Goal: Task Accomplishment & Management: Manage account settings

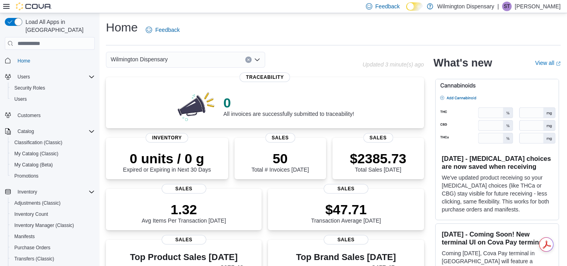
click at [145, 62] on span "Wilmington Dispensary" at bounding box center [139, 60] width 57 height 10
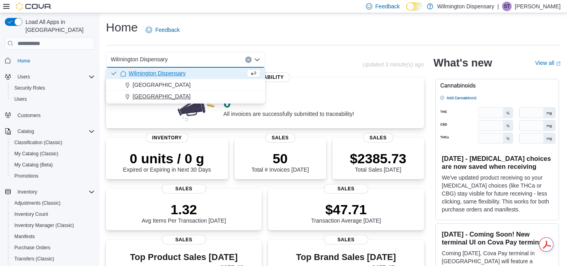
click at [149, 96] on span "[GEOGRAPHIC_DATA]" at bounding box center [162, 96] width 58 height 8
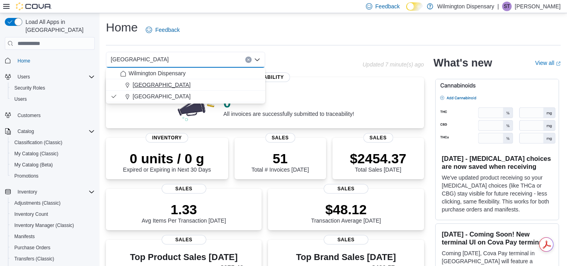
click at [171, 86] on div "[GEOGRAPHIC_DATA]" at bounding box center [190, 85] width 140 height 8
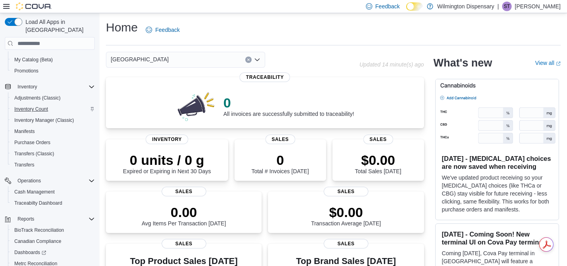
scroll to position [145, 0]
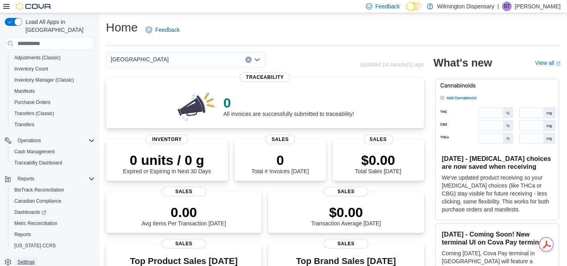
click at [31, 259] on span "Settings" at bounding box center [26, 262] width 17 height 6
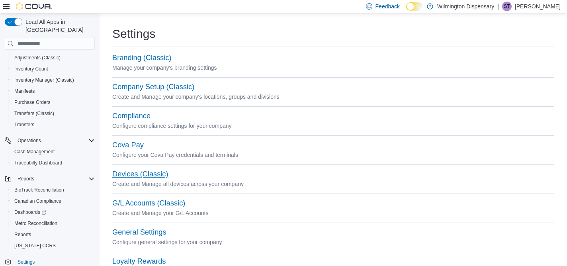
click at [154, 176] on button "Devices (Classic)" at bounding box center [140, 174] width 56 height 8
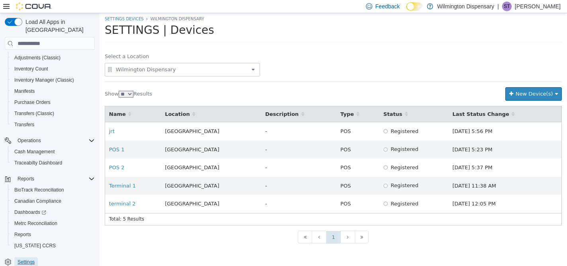
click at [32, 259] on span "Settings" at bounding box center [26, 262] width 17 height 6
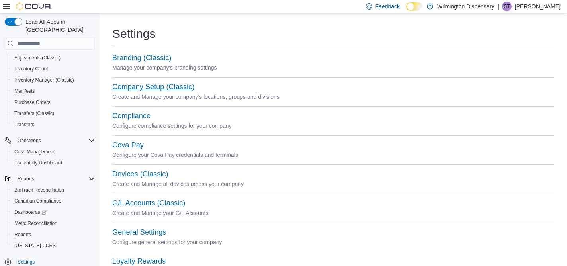
click at [181, 87] on button "Company Setup (Classic)" at bounding box center [153, 87] width 82 height 8
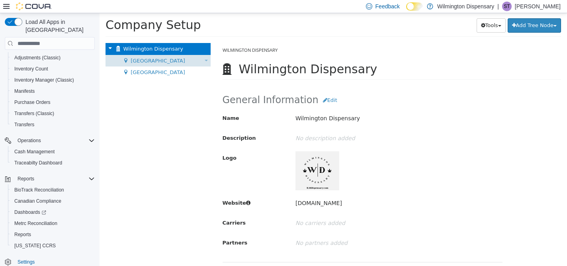
click at [145, 63] on span "[GEOGRAPHIC_DATA]" at bounding box center [158, 61] width 55 height 6
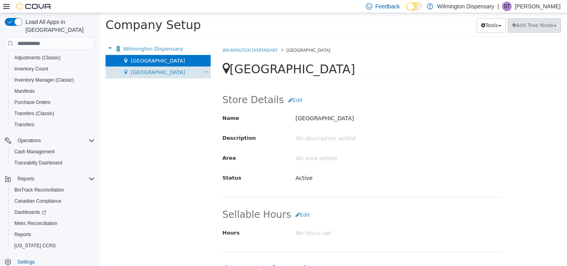
click at [178, 76] on div "Market Street Move Location" at bounding box center [158, 72] width 105 height 12
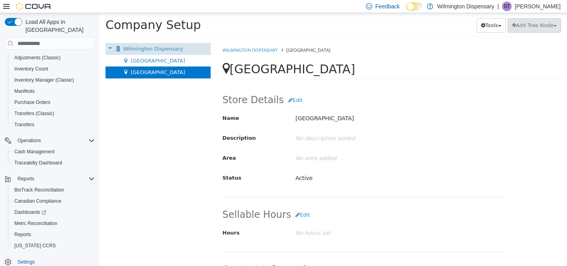
click at [142, 47] on span "Wilmington Dispensary" at bounding box center [153, 49] width 60 height 6
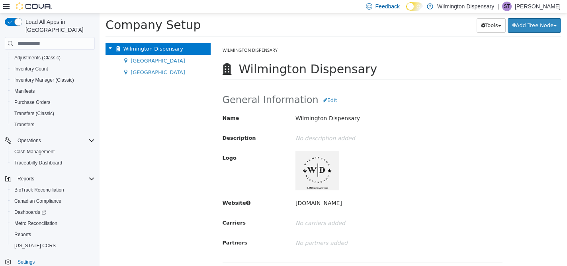
click at [45, 257] on span "Settings" at bounding box center [54, 262] width 80 height 10
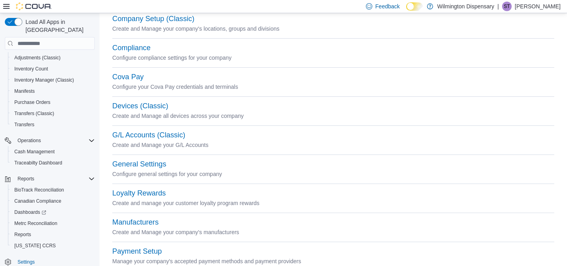
scroll to position [72, 0]
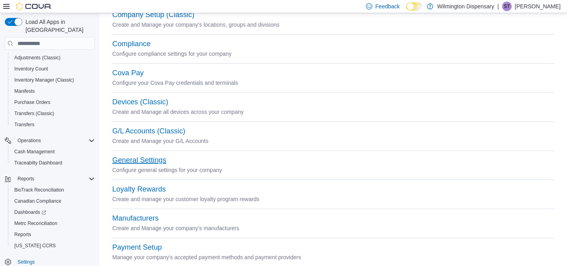
click at [147, 162] on button "General Settings" at bounding box center [139, 160] width 54 height 8
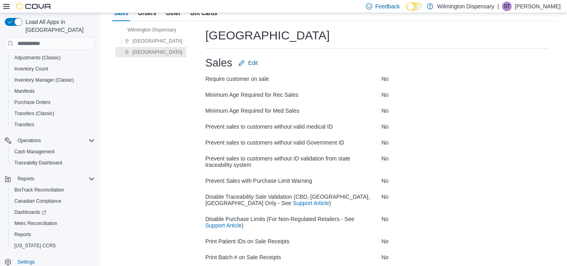
scroll to position [43, 0]
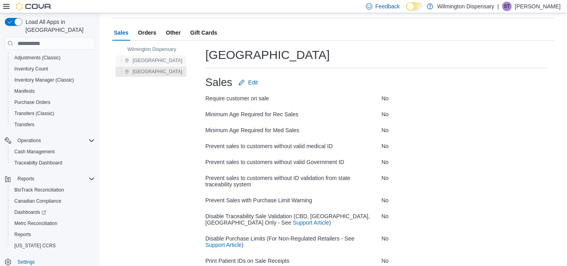
click at [142, 61] on span "[GEOGRAPHIC_DATA]" at bounding box center [158, 60] width 50 height 6
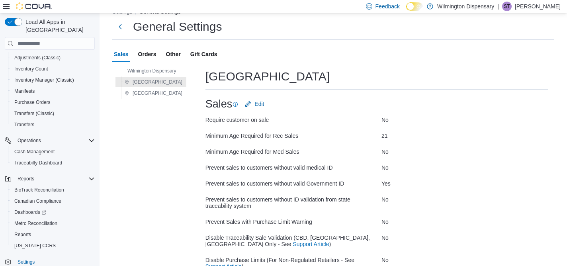
scroll to position [43, 0]
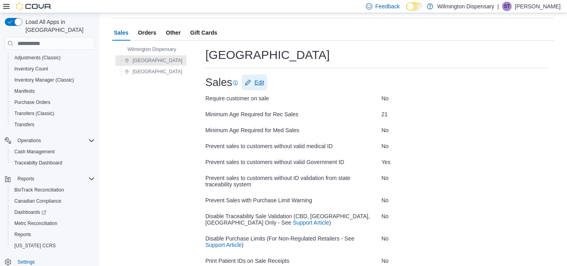
click at [260, 85] on span "Edit" at bounding box center [259, 82] width 10 height 8
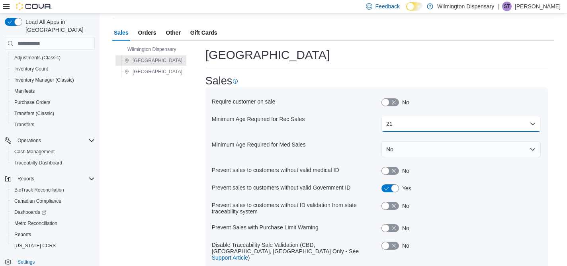
click at [429, 123] on button "21" at bounding box center [460, 124] width 159 height 16
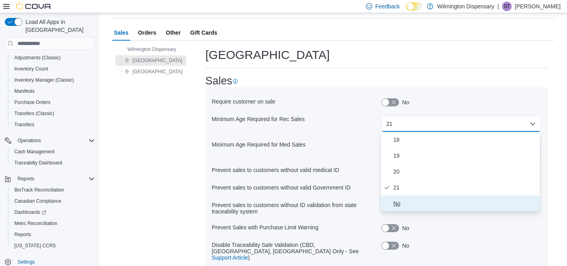
click at [408, 204] on span "No" at bounding box center [464, 204] width 143 height 10
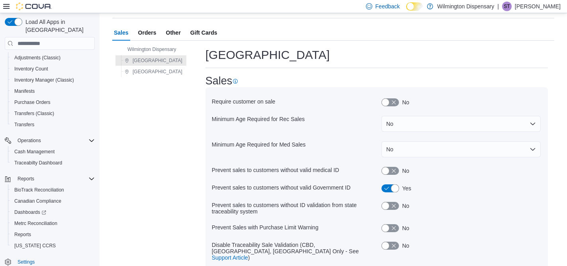
click at [396, 188] on button "button" at bounding box center [390, 188] width 18 height 8
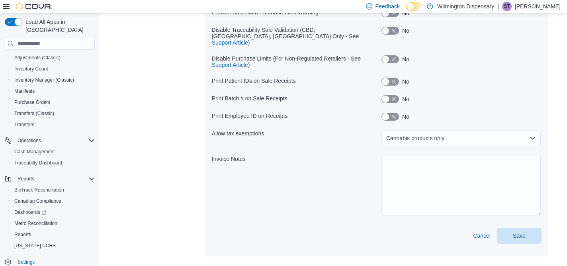
scroll to position [261, 0]
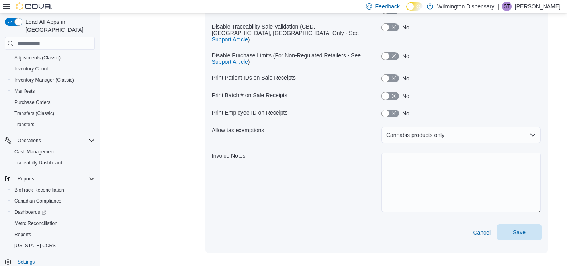
click at [516, 228] on span "Save" at bounding box center [519, 232] width 13 height 8
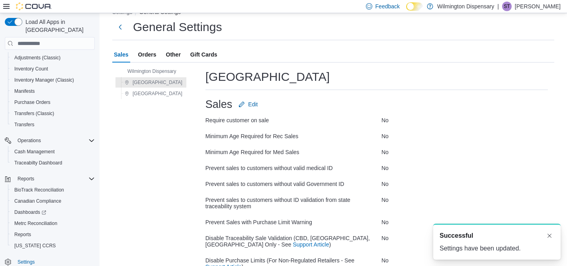
scroll to position [0, 0]
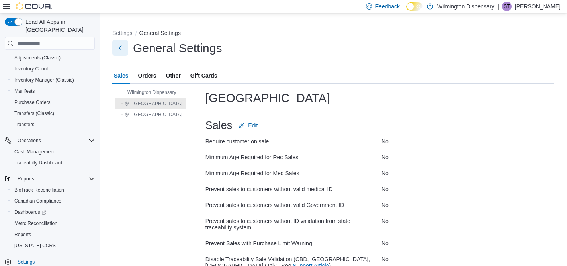
click at [121, 47] on button "Next" at bounding box center [120, 48] width 16 height 16
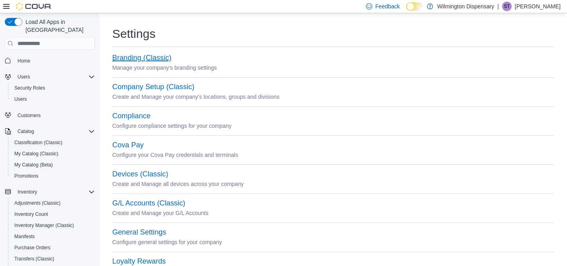
click at [157, 57] on button "Branding (Classic)" at bounding box center [141, 58] width 59 height 8
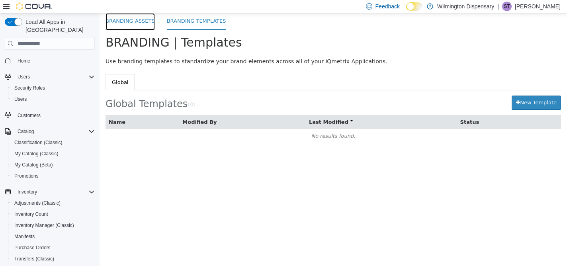
click at [139, 25] on link "Branding Assets" at bounding box center [130, 21] width 49 height 17
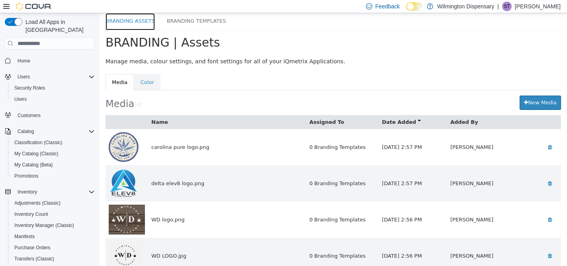
scroll to position [16, 0]
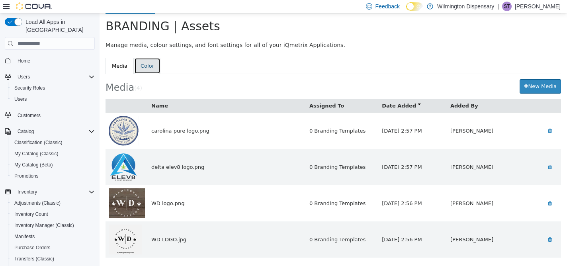
click at [145, 63] on link "Color" at bounding box center [147, 66] width 26 height 17
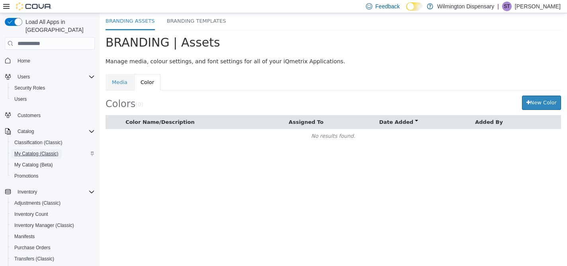
click at [47, 151] on span "My Catalog (Classic)" at bounding box center [36, 154] width 44 height 6
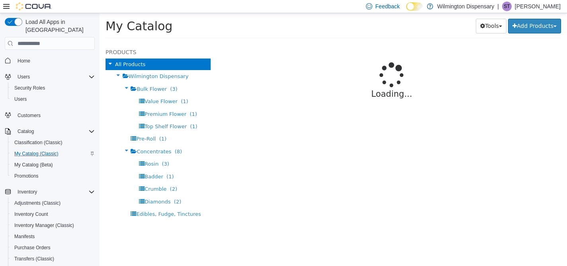
select select "**********"
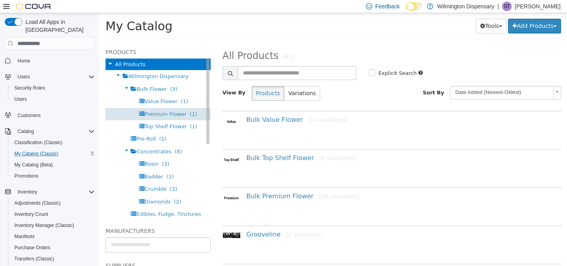
click at [157, 114] on span "Premium Flower" at bounding box center [166, 114] width 42 height 6
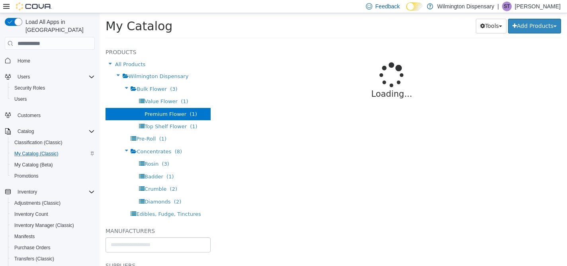
select select "**********"
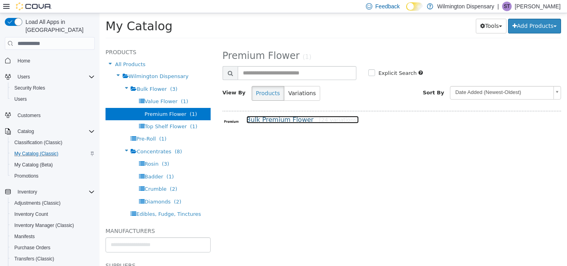
click at [291, 121] on link "Bulk Premium Flower [24 variations]" at bounding box center [302, 120] width 112 height 8
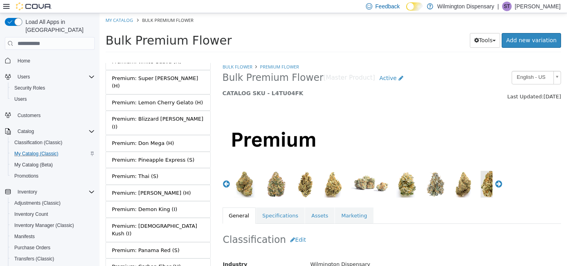
scroll to position [227, 0]
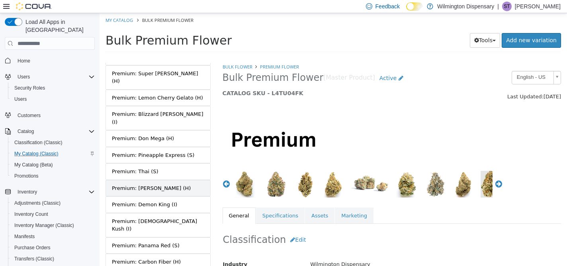
click at [169, 184] on div "Premium: [PERSON_NAME] (H)" at bounding box center [151, 188] width 79 height 8
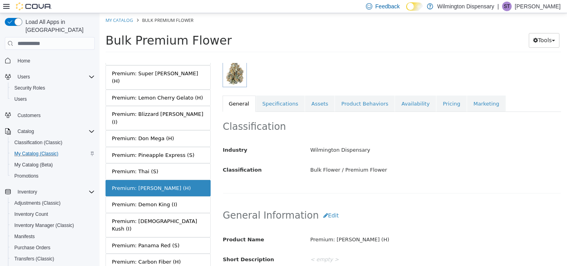
scroll to position [111, 0]
click at [409, 106] on link "Availability" at bounding box center [415, 104] width 41 height 17
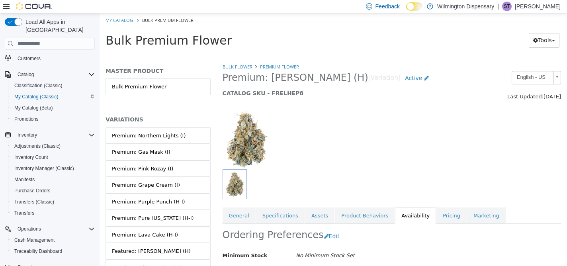
scroll to position [47, 0]
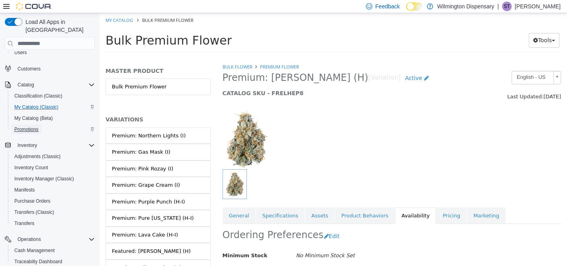
click at [33, 126] on span "Promotions" at bounding box center [26, 129] width 24 height 6
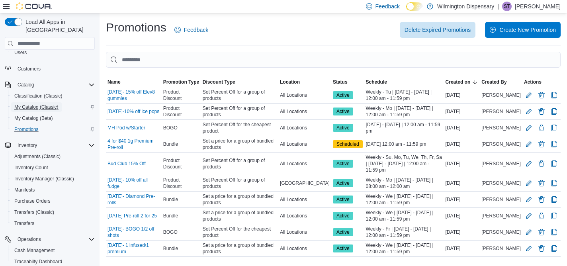
click at [43, 104] on span "My Catalog (Classic)" at bounding box center [36, 107] width 44 height 6
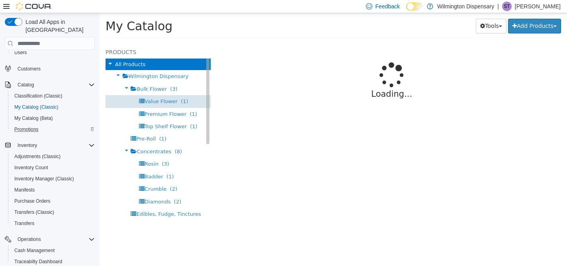
select select "**********"
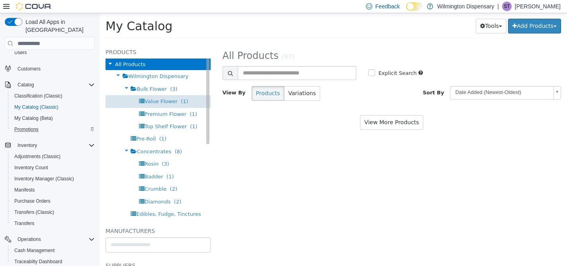
click at [178, 105] on div "Value Flower (1)" at bounding box center [158, 101] width 105 height 12
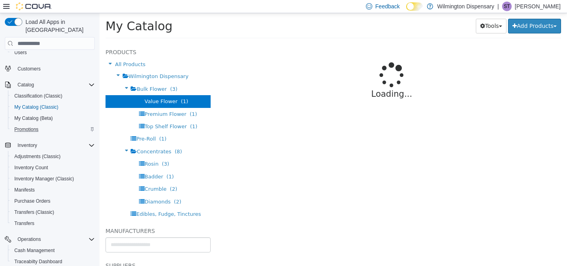
select select "**********"
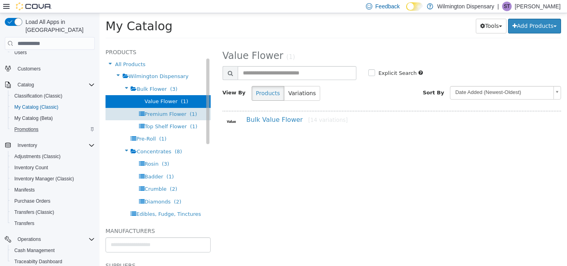
click at [162, 110] on div "Premium Flower (1)" at bounding box center [158, 114] width 105 height 12
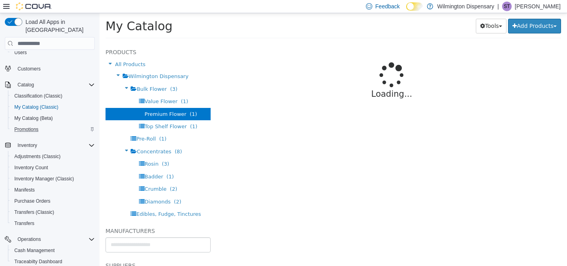
select select "**********"
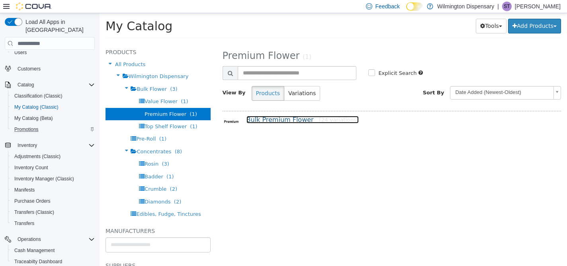
click at [288, 116] on link "Bulk Premium Flower [24 variations]" at bounding box center [302, 120] width 112 height 8
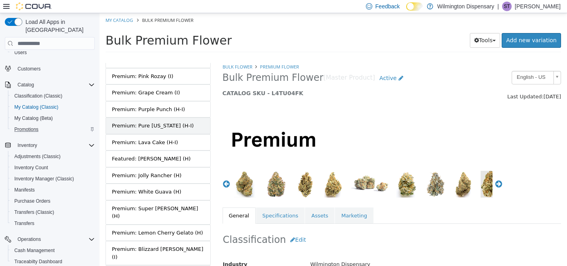
scroll to position [84, 0]
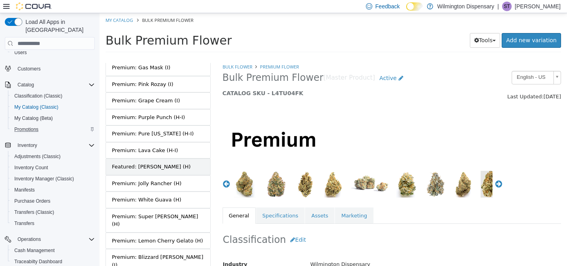
click at [179, 168] on link "Featured: [PERSON_NAME] (H)" at bounding box center [158, 166] width 105 height 17
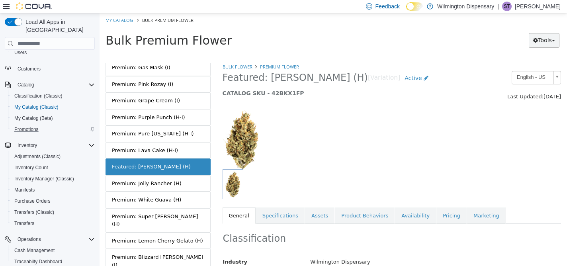
click at [545, 36] on button "Tools" at bounding box center [544, 40] width 31 height 15
click at [349, 108] on div at bounding box center [392, 135] width 351 height 68
click at [405, 80] on span "Active" at bounding box center [413, 78] width 17 height 6
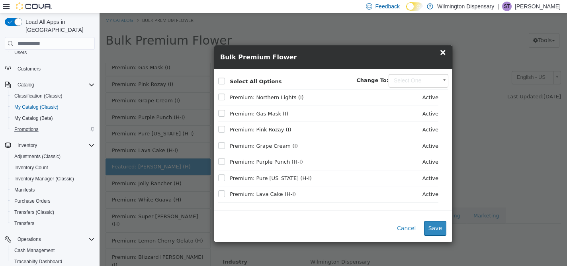
click at [475, 48] on div "× Close Bulk Premium Flower × Select All Options Change To: Select One Premium:…" at bounding box center [333, 139] width 467 height 253
click at [417, 57] on body "Saving Bulk Changes... × My Catalog Bulk Premium Flower Bulk Premium Flower Too…" at bounding box center [333, 35] width 467 height 44
click at [444, 54] on body "Saving Bulk Changes... × My Catalog Bulk Premium Flower Bulk Premium Flower Too…" at bounding box center [333, 35] width 467 height 44
click at [444, 54] on span "×" at bounding box center [442, 52] width 7 height 10
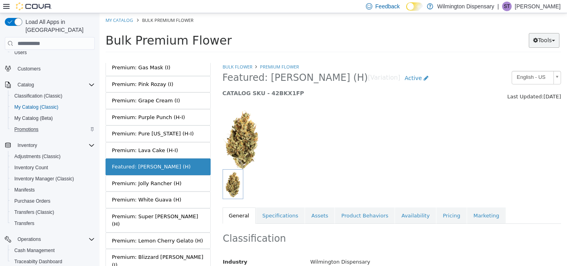
click at [545, 41] on button "Tools" at bounding box center [544, 40] width 31 height 15
click at [414, 129] on div at bounding box center [392, 135] width 351 height 68
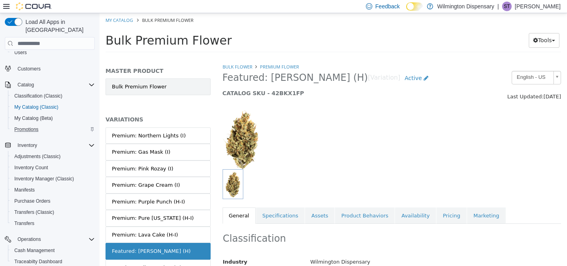
click at [191, 91] on link "Bulk Premium Flower" at bounding box center [158, 86] width 105 height 17
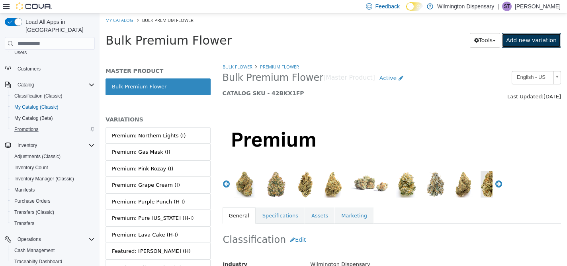
click at [545, 39] on link "Add new variation" at bounding box center [531, 40] width 59 height 15
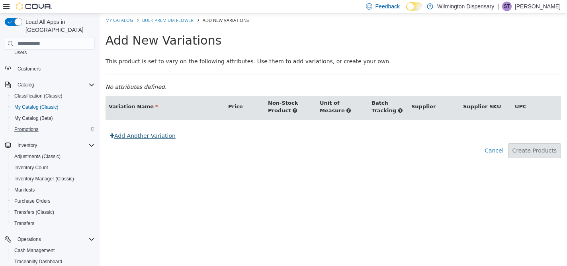
click at [139, 134] on link "Add Another Variation" at bounding box center [143, 136] width 74 height 15
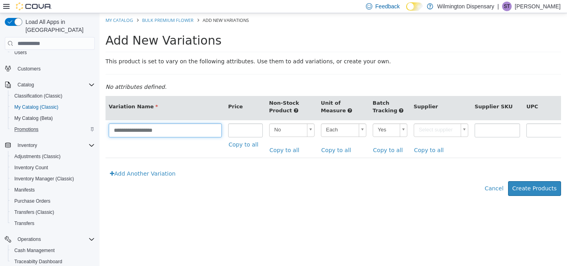
drag, startPoint x: 173, startPoint y: 133, endPoint x: 98, endPoint y: 130, distance: 75.7
click at [100, 130] on html "**********" at bounding box center [333, 108] width 467 height 191
type input "**********"
click at [351, 133] on body "**********" at bounding box center [333, 108] width 467 height 191
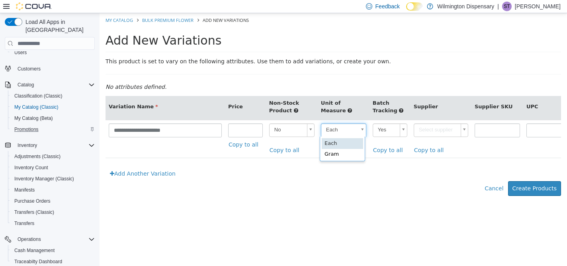
scroll to position [0, 2]
type input "****"
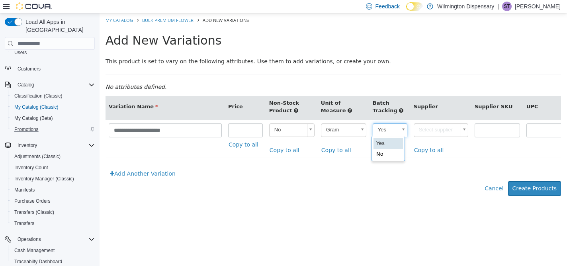
click at [391, 131] on body "**********" at bounding box center [333, 108] width 467 height 191
type input "**"
click at [432, 131] on body "**********" at bounding box center [333, 108] width 467 height 191
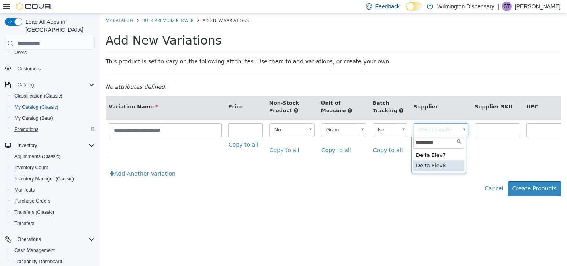
type input "*********"
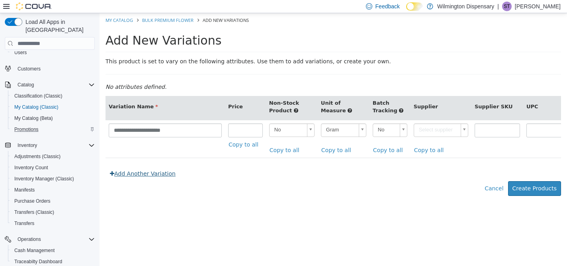
click at [162, 172] on link "Add Another Variation" at bounding box center [143, 173] width 74 height 15
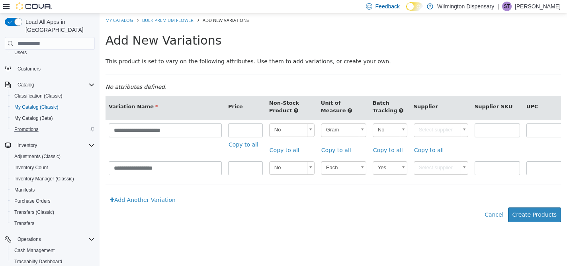
type input "******"
drag, startPoint x: 179, startPoint y: 170, endPoint x: 90, endPoint y: 158, distance: 89.5
click at [100, 158] on html "**********" at bounding box center [333, 121] width 467 height 217
type input "**********"
click at [419, 153] on link "Copy to all" at bounding box center [431, 150] width 35 height 15
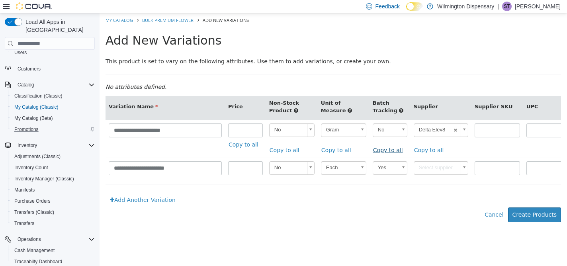
click at [388, 152] on link "Copy to all" at bounding box center [390, 150] width 35 height 15
type input "**"
click at [344, 152] on link "Copy to all" at bounding box center [338, 150] width 35 height 15
type input "****"
type input "******"
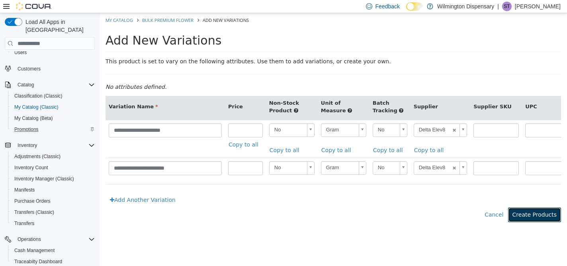
click at [535, 211] on button "Create Products" at bounding box center [534, 214] width 53 height 15
type input "*****"
type input "**********"
type input "*****"
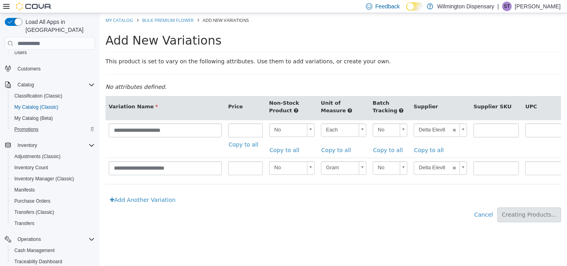
type input "**********"
type input "*****"
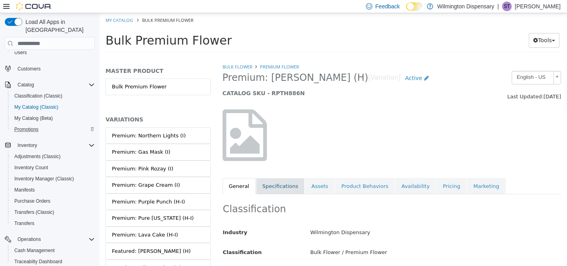
click at [287, 183] on link "Specifications" at bounding box center [280, 186] width 49 height 17
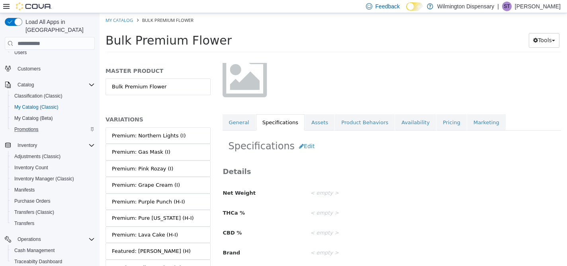
scroll to position [62, 0]
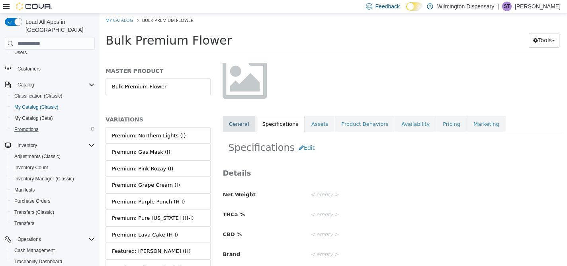
click at [239, 124] on link "General" at bounding box center [239, 124] width 33 height 17
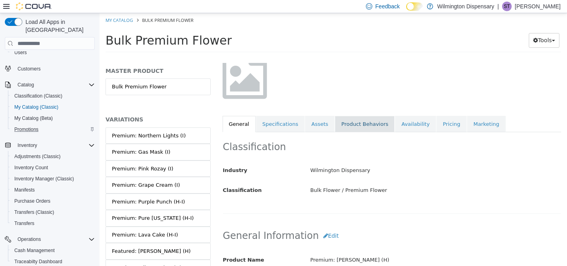
click at [350, 126] on link "Product Behaviors" at bounding box center [365, 124] width 60 height 17
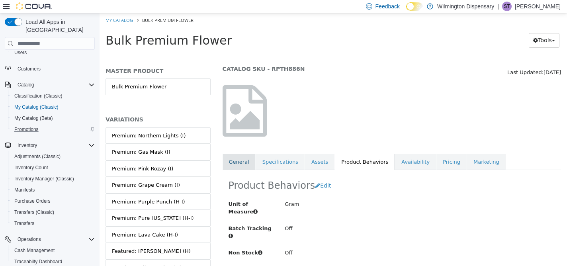
click at [226, 162] on link "General" at bounding box center [239, 162] width 33 height 17
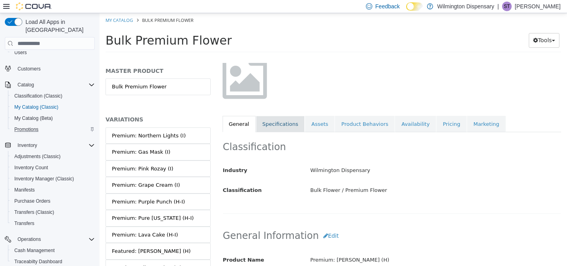
click at [280, 123] on link "Specifications" at bounding box center [280, 124] width 49 height 17
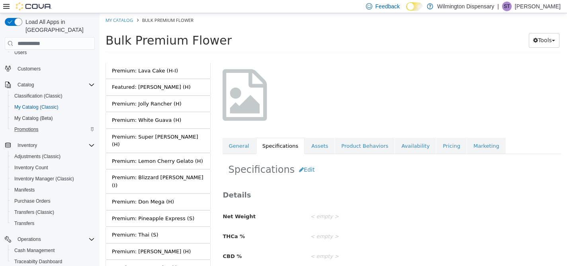
scroll to position [162, 0]
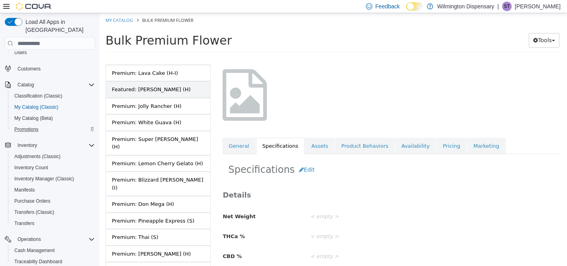
click at [171, 90] on div "Featured: [PERSON_NAME] (H)" at bounding box center [151, 90] width 79 height 8
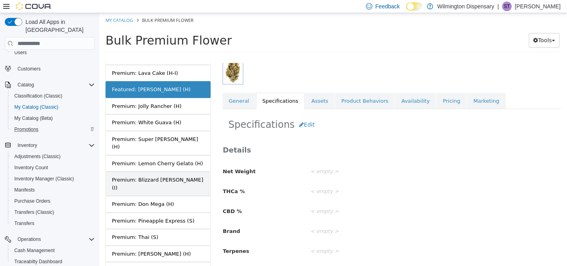
scroll to position [318, 0]
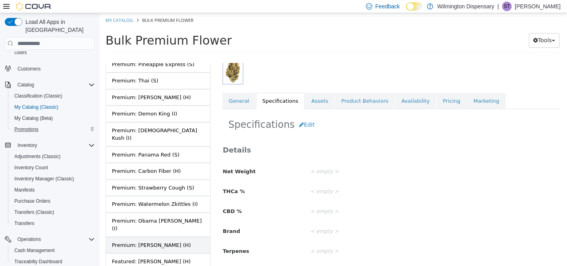
click at [162, 241] on div "Premium: [PERSON_NAME] (H)" at bounding box center [151, 245] width 79 height 8
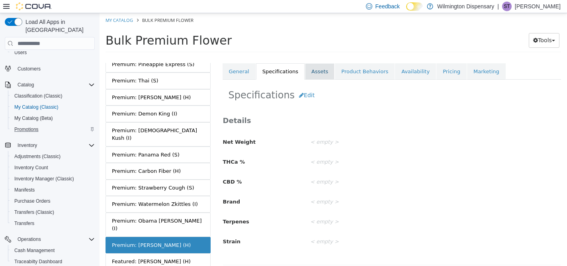
click at [317, 75] on link "Assets" at bounding box center [319, 71] width 29 height 17
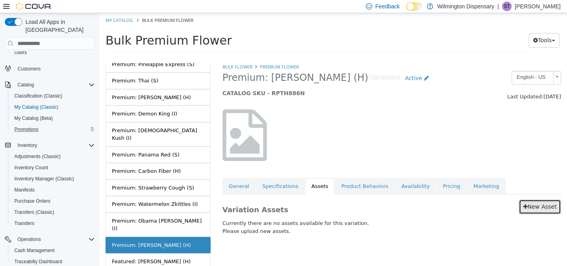
click at [541, 207] on link "New Asset" at bounding box center [540, 206] width 42 height 15
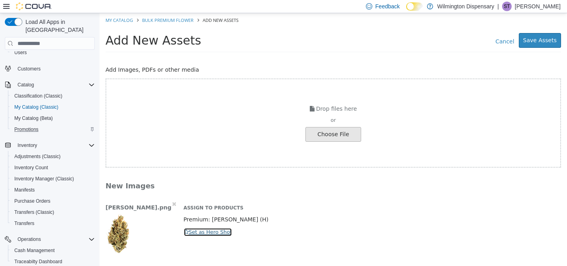
click at [207, 232] on button "Set as Hero Shot" at bounding box center [208, 232] width 49 height 9
click at [546, 39] on button "Save Assets" at bounding box center [540, 40] width 42 height 15
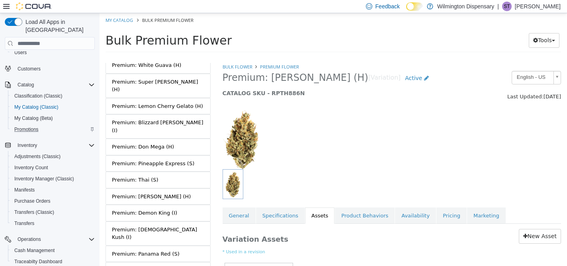
scroll to position [318, 0]
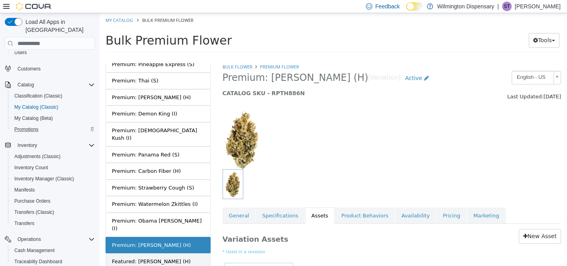
click at [162, 258] on div "Featured: [PERSON_NAME] (H)" at bounding box center [151, 262] width 79 height 8
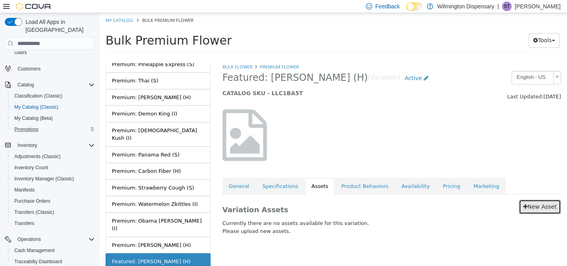
click at [541, 211] on link "New Asset" at bounding box center [540, 206] width 42 height 15
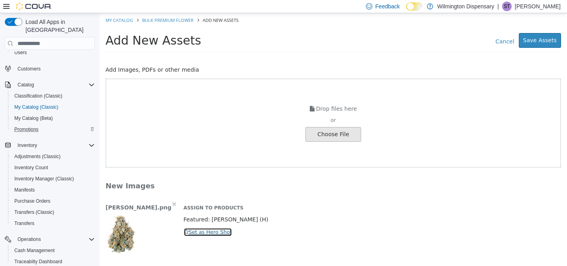
click at [204, 234] on button "Set as Hero Shot" at bounding box center [208, 232] width 49 height 9
click at [540, 43] on button "Save Assets" at bounding box center [540, 40] width 42 height 15
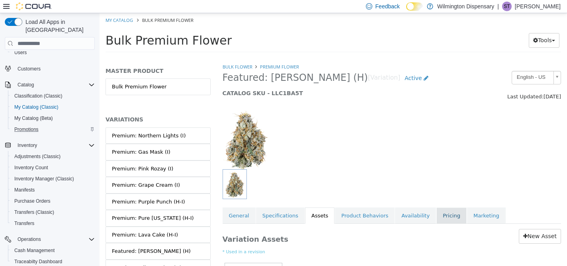
click at [443, 217] on link "Pricing" at bounding box center [451, 215] width 30 height 17
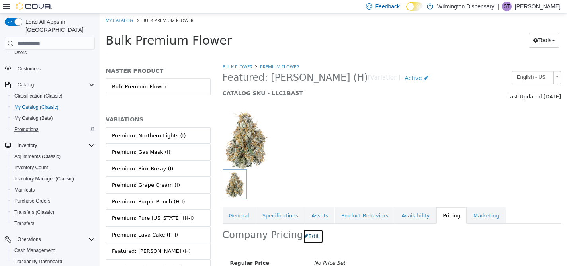
click at [303, 235] on button "Edit" at bounding box center [313, 236] width 20 height 15
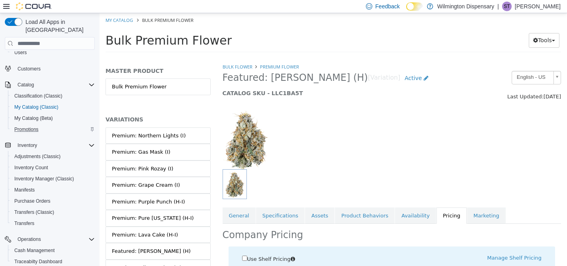
click at [272, 259] on span "Use Shelf Pricing" at bounding box center [268, 259] width 43 height 6
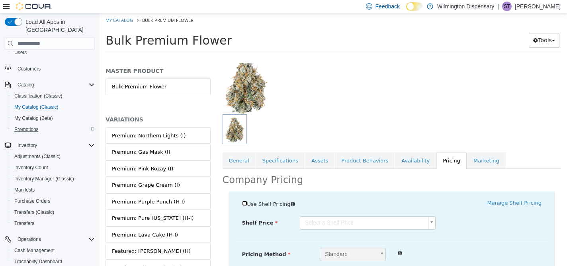
scroll to position [63, 0]
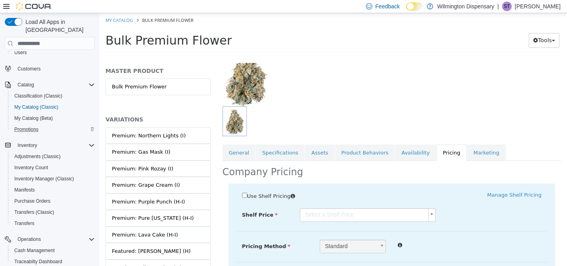
click at [344, 57] on body "Saving Bulk Changes... × All assets have been saved My Catalog Bulk Premium Flo…" at bounding box center [333, 35] width 467 height 44
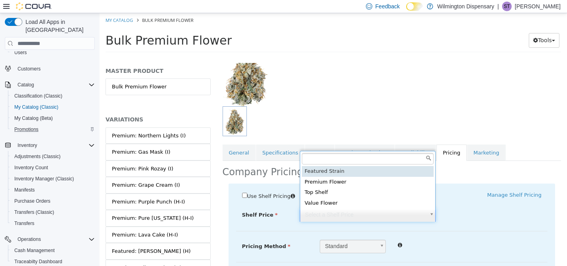
type input "*****"
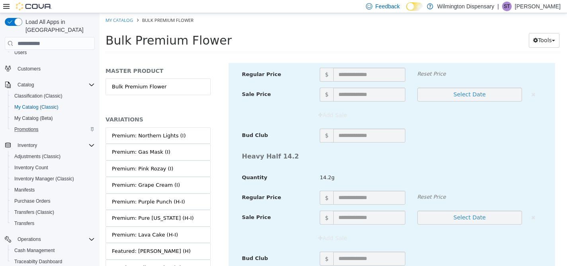
scroll to position [2949, 0]
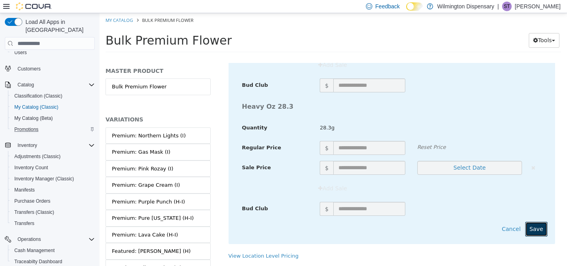
click at [540, 227] on button "Save" at bounding box center [536, 229] width 22 height 15
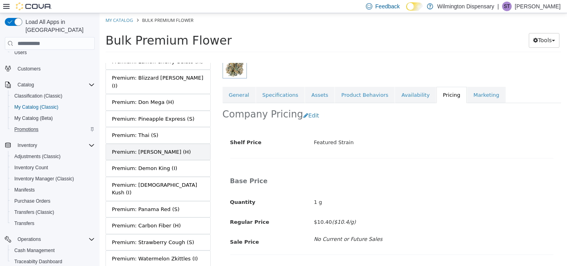
scroll to position [243, 0]
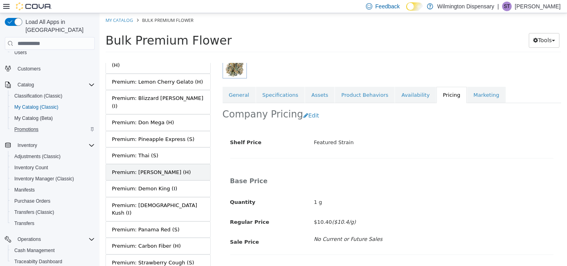
click at [179, 164] on link "Premium: [PERSON_NAME] (H)" at bounding box center [158, 172] width 105 height 17
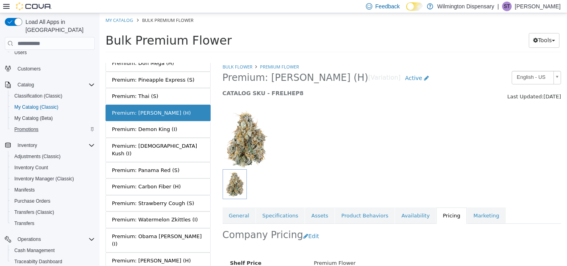
scroll to position [318, 0]
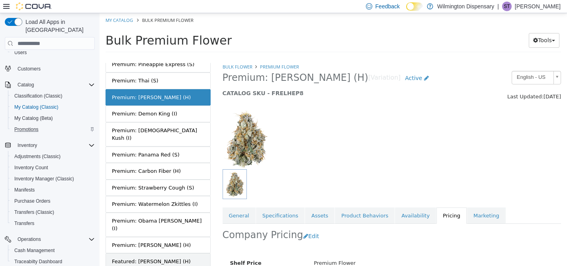
click at [148, 258] on div "Featured: [PERSON_NAME] (H)" at bounding box center [151, 262] width 79 height 8
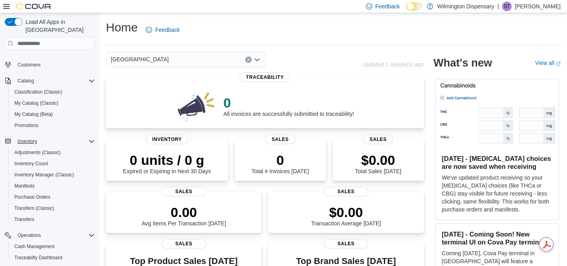
scroll to position [145, 0]
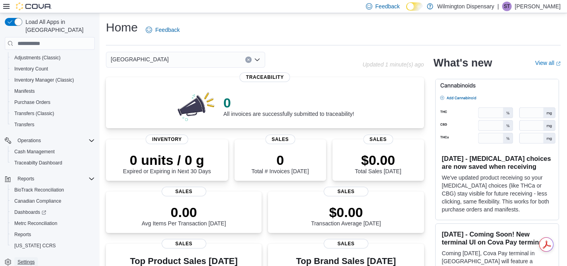
click at [30, 259] on span "Settings" at bounding box center [26, 262] width 17 height 6
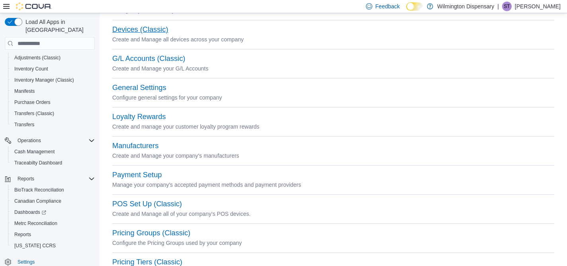
scroll to position [145, 0]
click at [154, 176] on button "Payment Setup" at bounding box center [136, 174] width 49 height 8
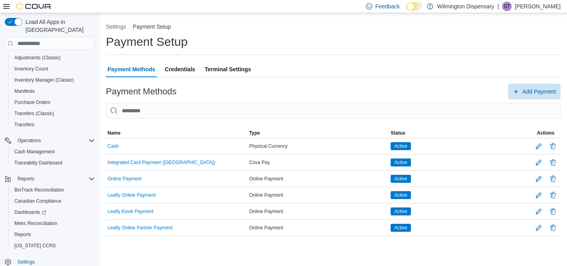
click at [237, 68] on span "Terminal Settings" at bounding box center [228, 69] width 46 height 16
click at [112, 23] on button "Settings" at bounding box center [116, 26] width 20 height 6
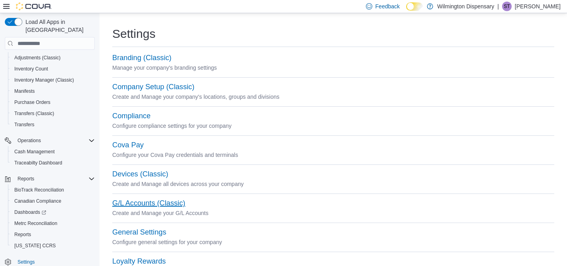
click at [148, 203] on button "G/L Accounts (Classic)" at bounding box center [148, 203] width 73 height 8
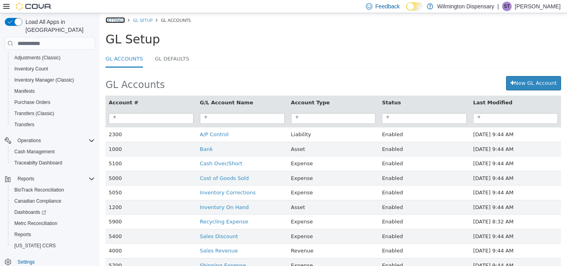
click at [123, 21] on link "Settings" at bounding box center [116, 20] width 20 height 6
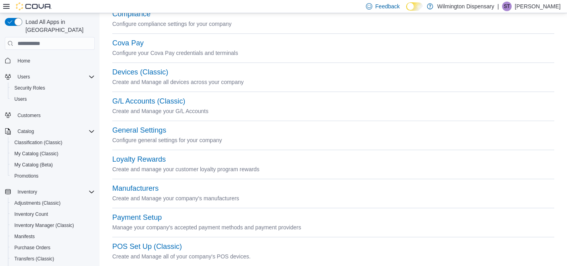
scroll to position [106, 0]
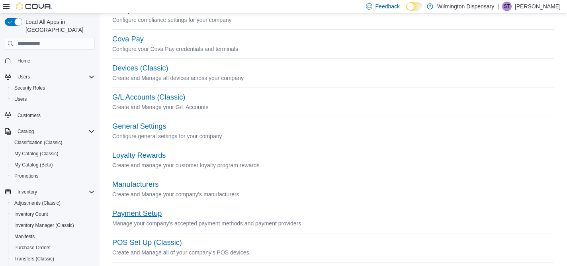
click at [151, 214] on button "Payment Setup" at bounding box center [136, 213] width 49 height 8
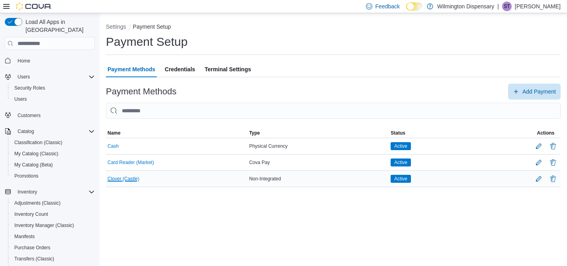
click at [135, 178] on button "Clover (Castle)" at bounding box center [124, 179] width 32 height 6
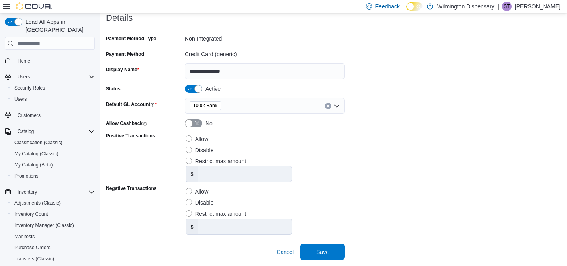
scroll to position [77, 0]
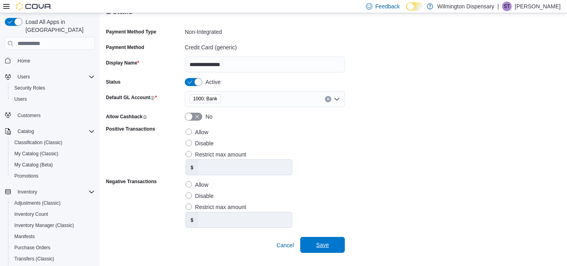
click at [325, 243] on span "Save" at bounding box center [322, 245] width 13 height 8
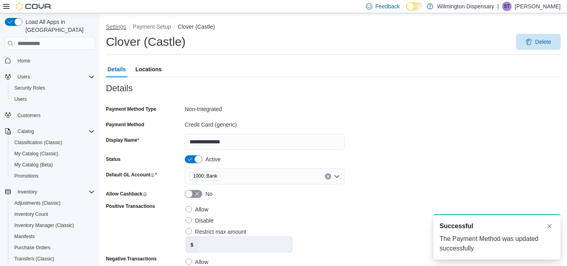
click at [120, 26] on button "Settings" at bounding box center [116, 26] width 20 height 6
